Goal: Find specific page/section

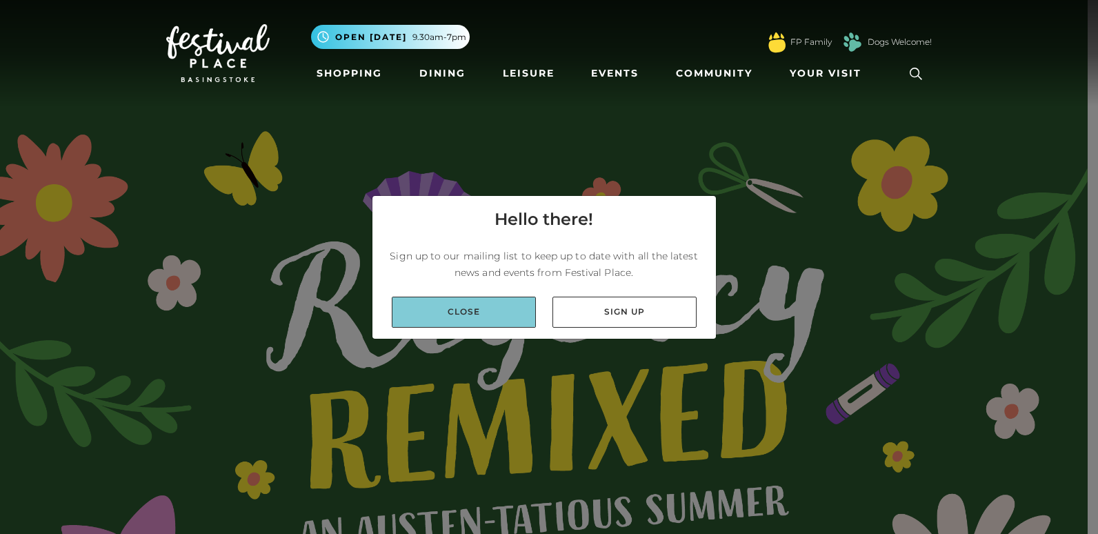
click at [497, 308] on link "Close" at bounding box center [464, 312] width 144 height 31
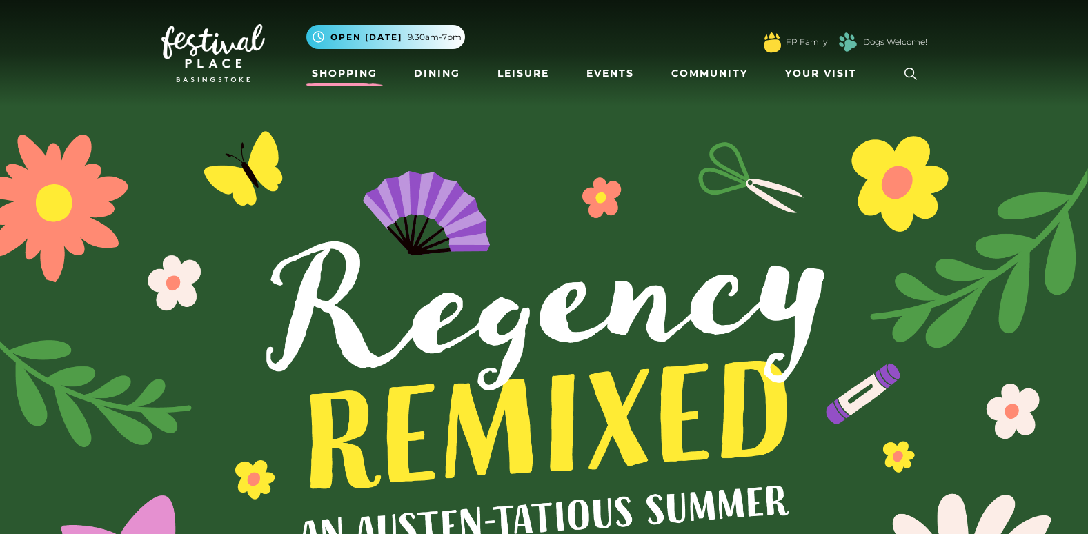
click at [344, 76] on link "Shopping" at bounding box center [344, 74] width 77 height 26
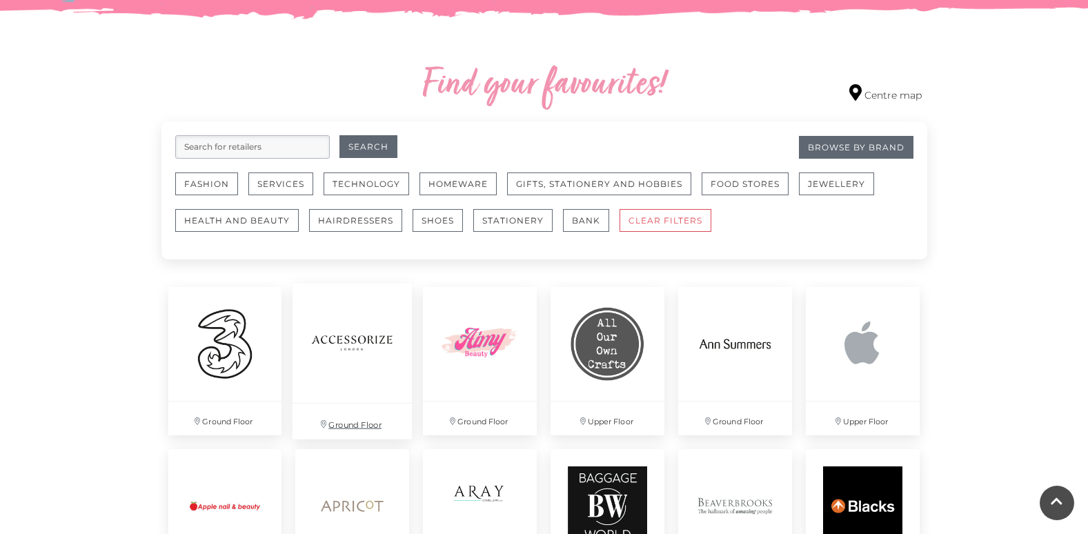
scroll to position [759, 0]
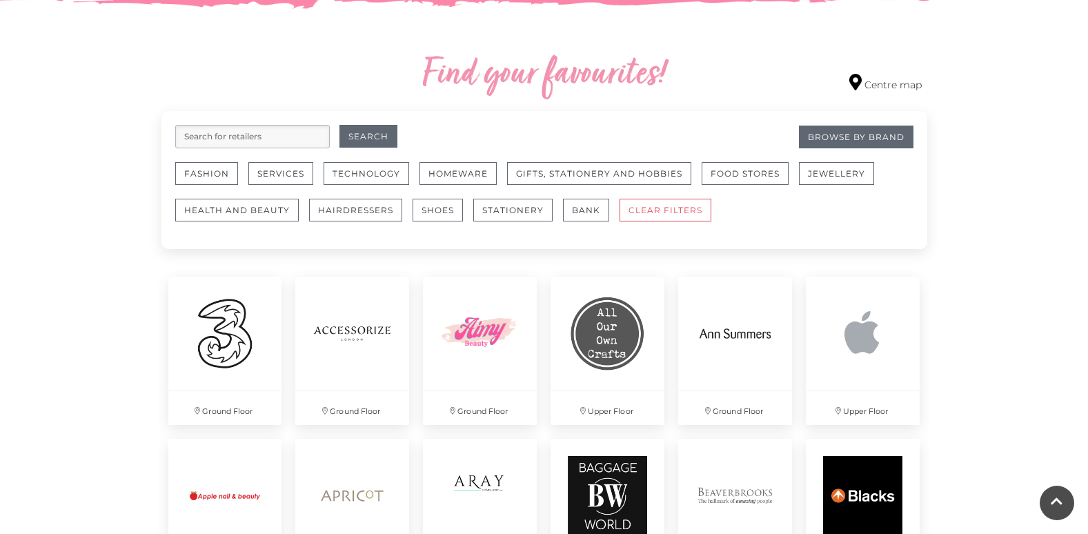
click at [251, 139] on input "search" at bounding box center [252, 136] width 155 height 23
type input "pull"
click at [355, 130] on button "Search" at bounding box center [368, 136] width 58 height 23
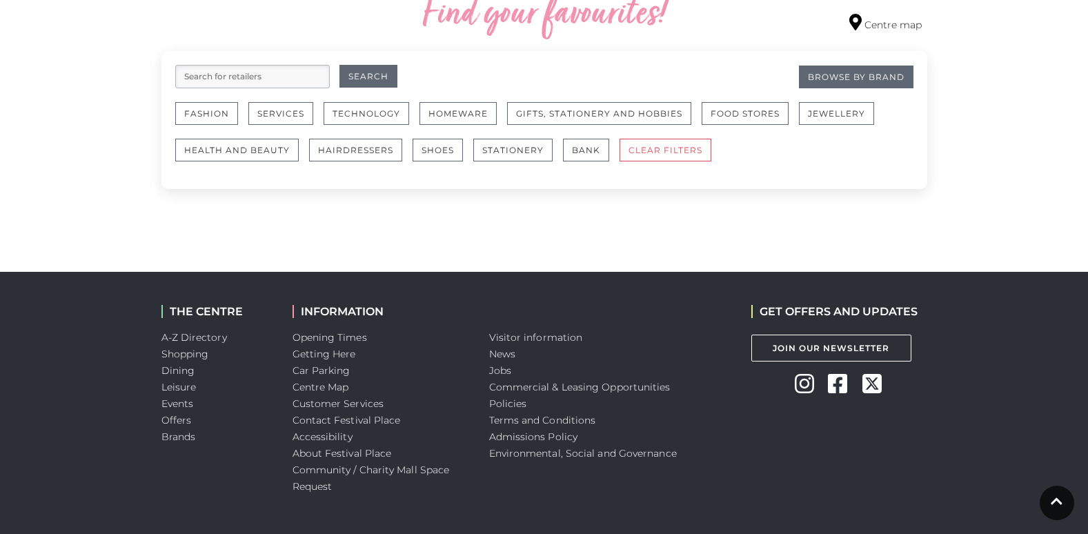
scroll to position [828, 0]
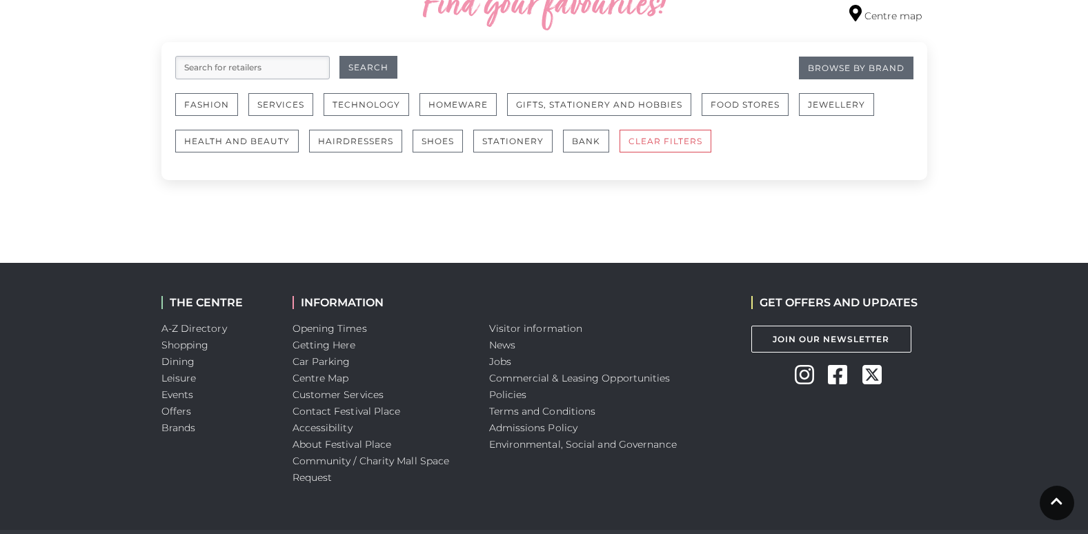
click at [245, 75] on input "search" at bounding box center [252, 67] width 155 height 23
type input "pull"
click at [205, 112] on button "Fashion" at bounding box center [206, 104] width 63 height 23
